Goal: Information Seeking & Learning: Learn about a topic

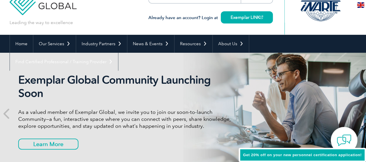
scroll to position [29, 0]
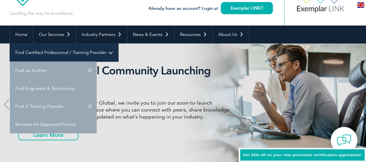
click at [118, 43] on link "Find Certified Professional / Training Provider" at bounding box center [64, 52] width 108 height 18
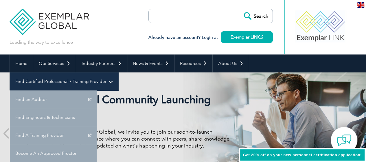
click at [118, 72] on link "Find Certified Professional / Training Provider" at bounding box center [64, 81] width 108 height 18
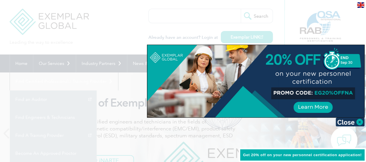
click at [105, 27] on div at bounding box center [183, 81] width 366 height 162
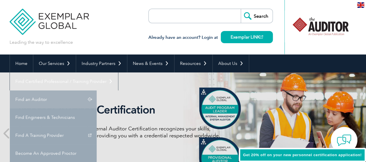
click at [97, 90] on link "Find an Auditor" at bounding box center [53, 99] width 87 height 18
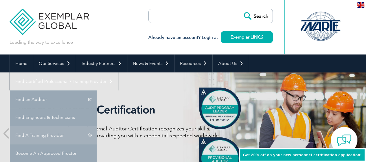
click at [97, 126] on link "Find A Training Provider" at bounding box center [53, 135] width 87 height 18
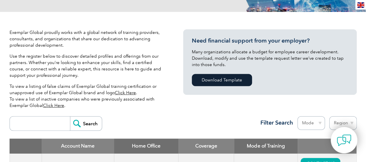
scroll to position [174, 0]
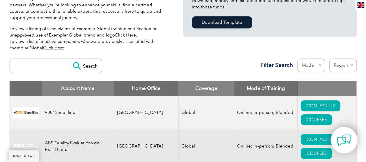
click at [46, 68] on input "search" at bounding box center [41, 66] width 57 height 14
type input "SGS"
click at [88, 66] on input "Search" at bounding box center [86, 66] width 32 height 14
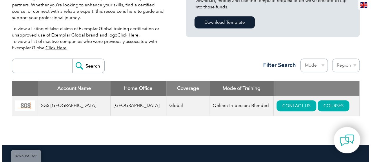
scroll to position [203, 0]
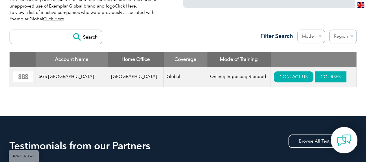
click at [316, 75] on link "COURSES" at bounding box center [331, 76] width 32 height 11
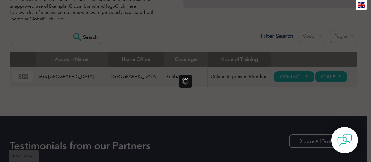
scroll to position [0, 0]
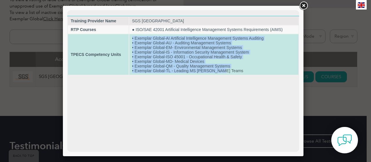
drag, startPoint x: 222, startPoint y: 69, endPoint x: 100, endPoint y: 50, distance: 123.1
click at [129, 35] on td "• Exemplar Global-AI Artificial Intelligence Management Systems Auditing • Exem…" at bounding box center [213, 54] width 169 height 41
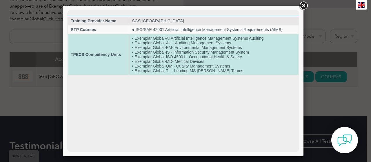
click at [91, 56] on strong "TPECS Competency Units" at bounding box center [96, 54] width 50 height 5
